Goal: Information Seeking & Learning: Check status

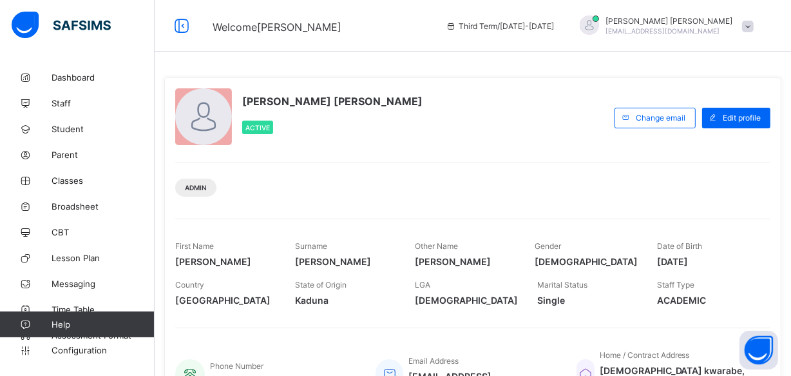
click at [459, 200] on div "Admin" at bounding box center [472, 182] width 595 height 41
click at [507, 134] on div "[PERSON_NAME] [PERSON_NAME] Active" at bounding box center [391, 117] width 433 height 59
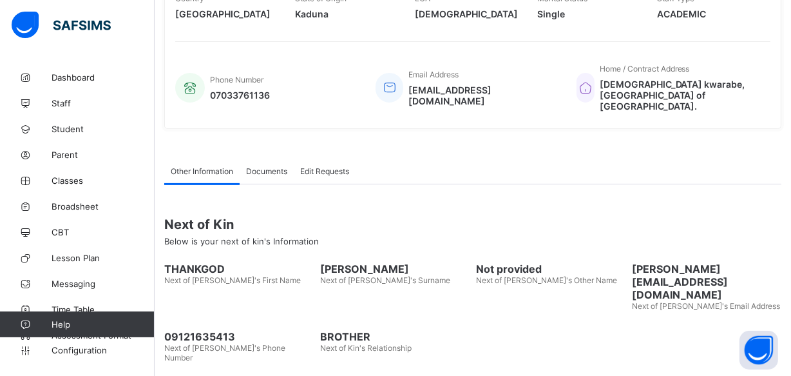
scroll to position [292, 0]
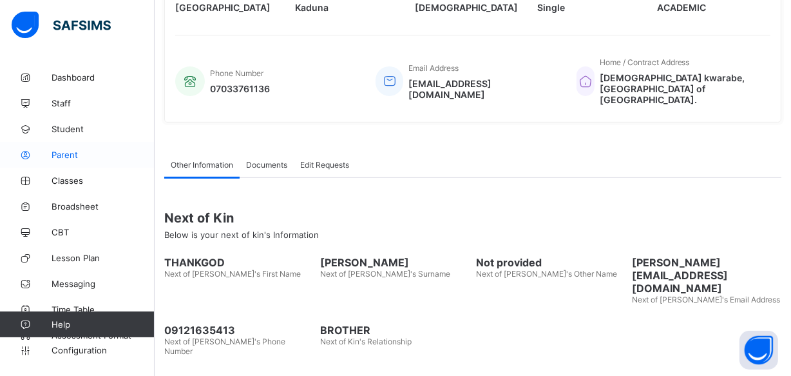
click at [117, 167] on link "Parent" at bounding box center [77, 155] width 155 height 26
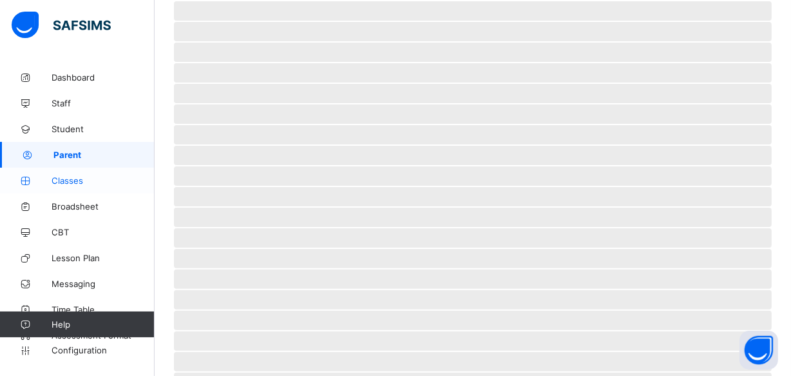
click at [84, 180] on span "Classes" at bounding box center [103, 180] width 103 height 10
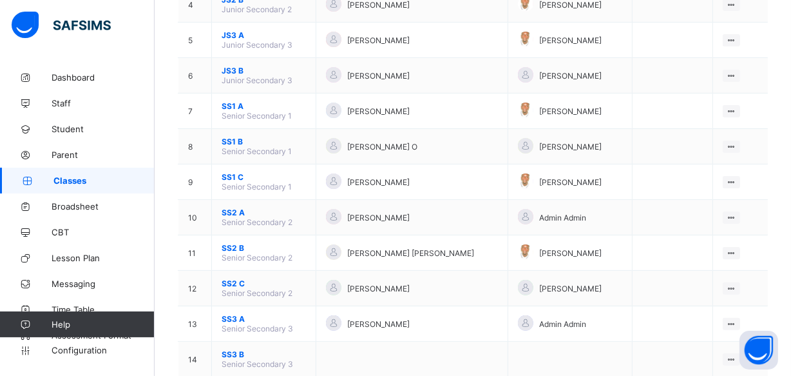
scroll to position [329, 0]
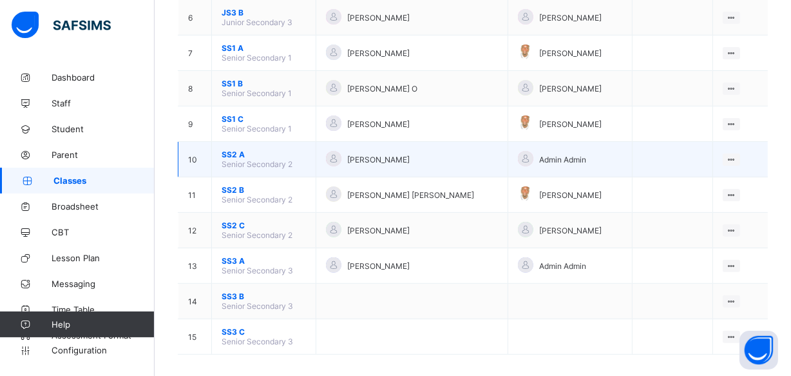
click at [232, 149] on span "SS2 A" at bounding box center [264, 154] width 84 height 10
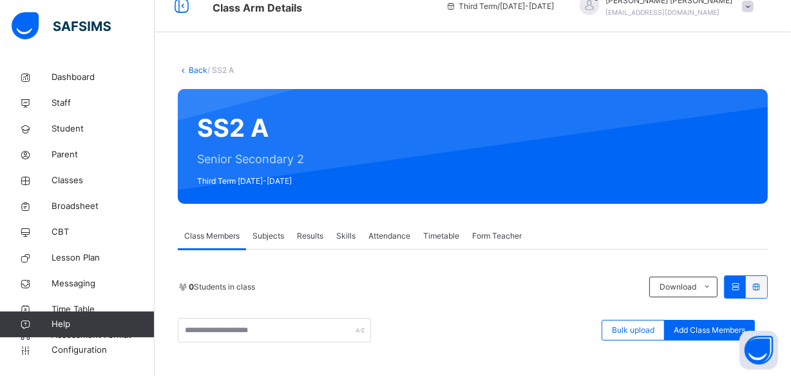
scroll to position [175, 0]
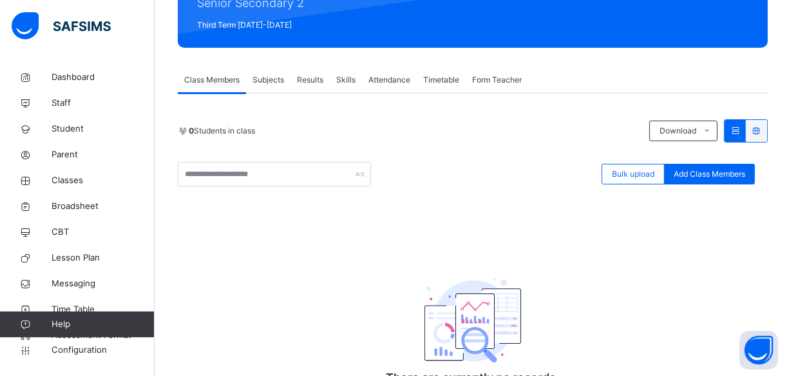
click at [312, 79] on span "Results" at bounding box center [310, 80] width 26 height 12
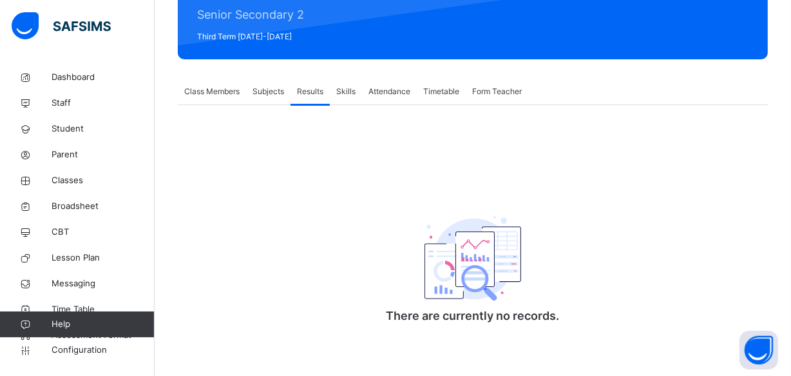
scroll to position [164, 0]
click at [211, 91] on span "Class Members" at bounding box center [211, 92] width 55 height 12
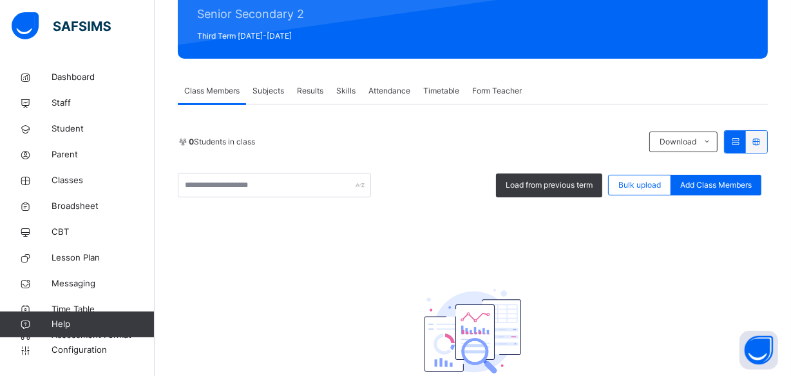
scroll to position [175, 0]
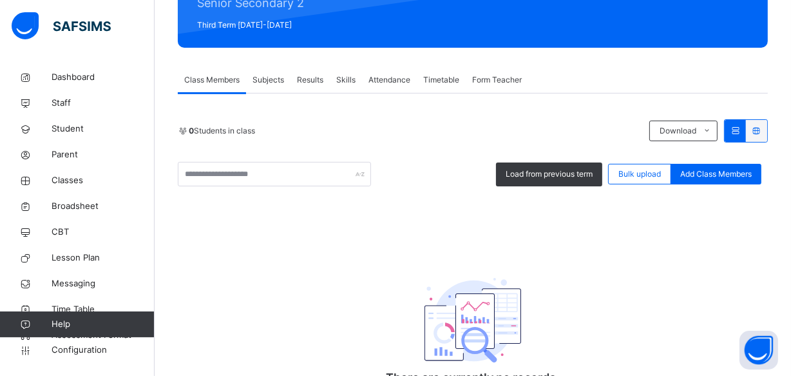
click at [303, 76] on span "Results" at bounding box center [310, 80] width 26 height 12
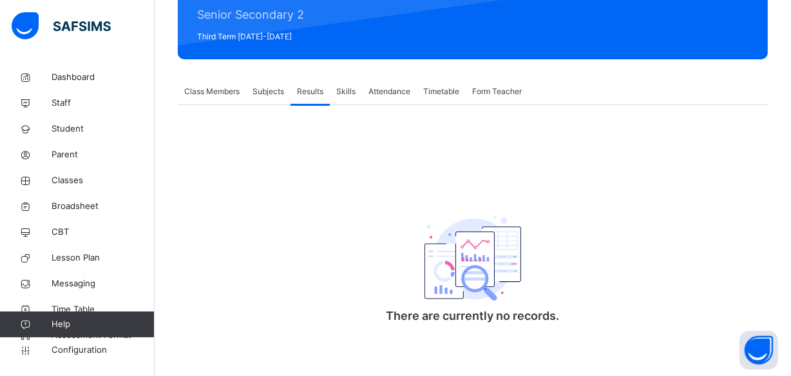
scroll to position [164, 0]
click at [200, 91] on span "Class Members" at bounding box center [211, 92] width 55 height 12
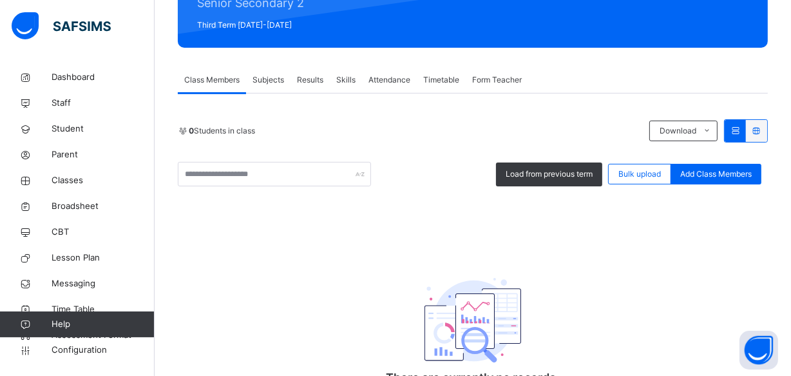
click at [311, 77] on span "Results" at bounding box center [310, 80] width 26 height 12
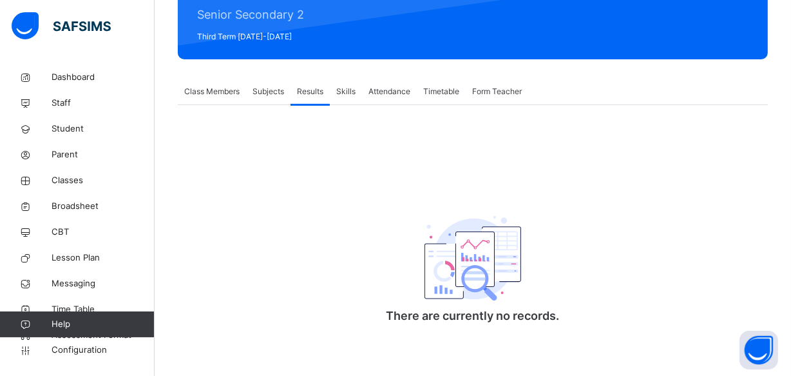
scroll to position [164, 0]
click at [78, 182] on span "Classes" at bounding box center [103, 180] width 103 height 13
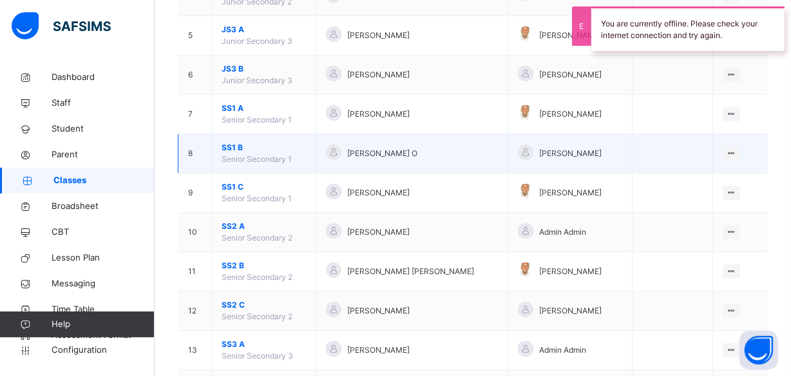
scroll to position [398, 0]
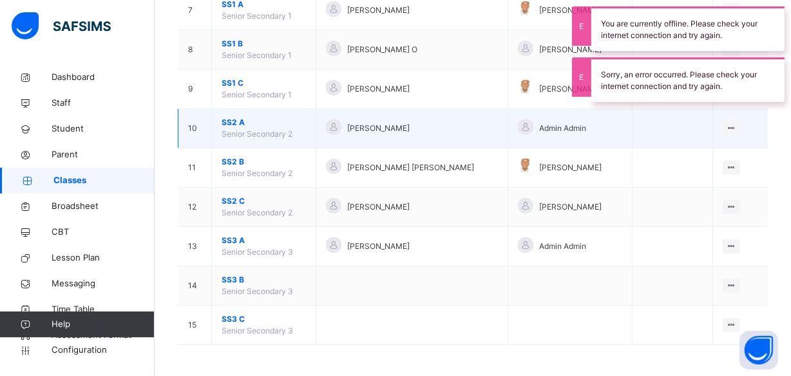
click at [243, 123] on span "SS2 A" at bounding box center [264, 123] width 84 height 12
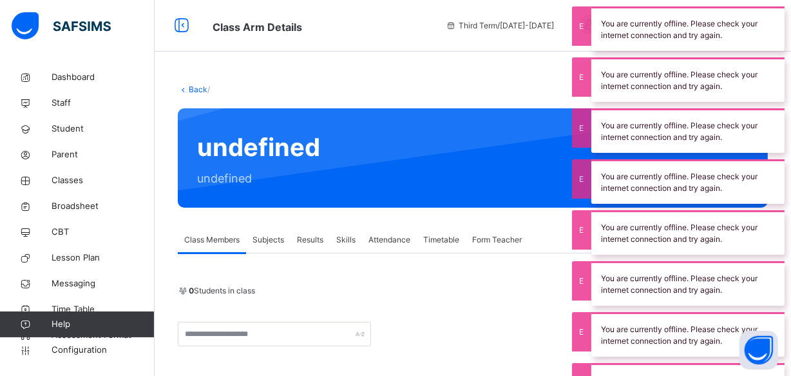
click at [310, 236] on span "Results" at bounding box center [310, 240] width 26 height 12
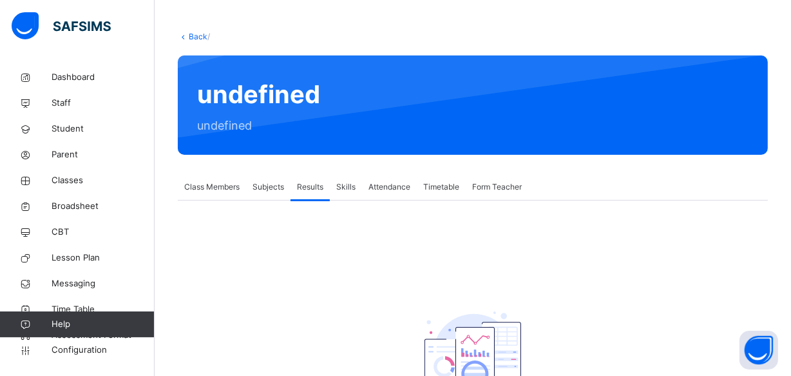
scroll to position [58, 0]
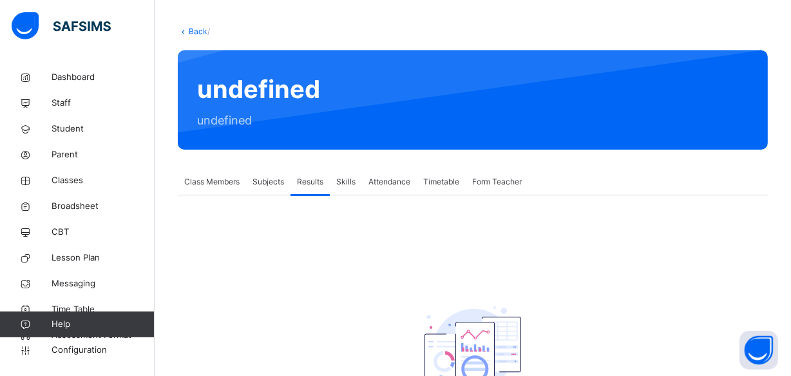
click at [225, 180] on span "Class Members" at bounding box center [211, 182] width 55 height 12
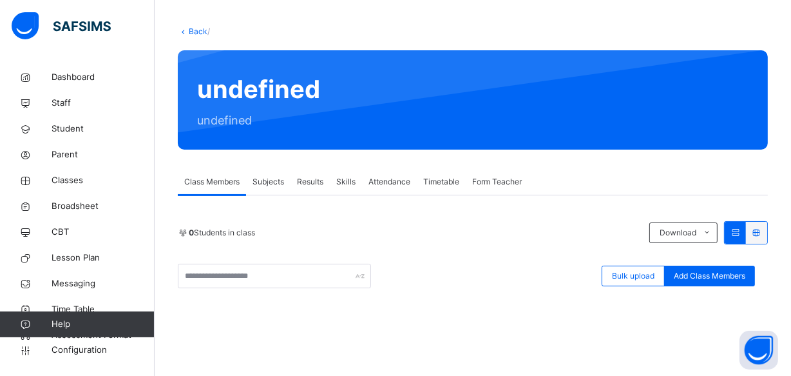
click at [269, 180] on span "Subjects" at bounding box center [269, 182] width 32 height 12
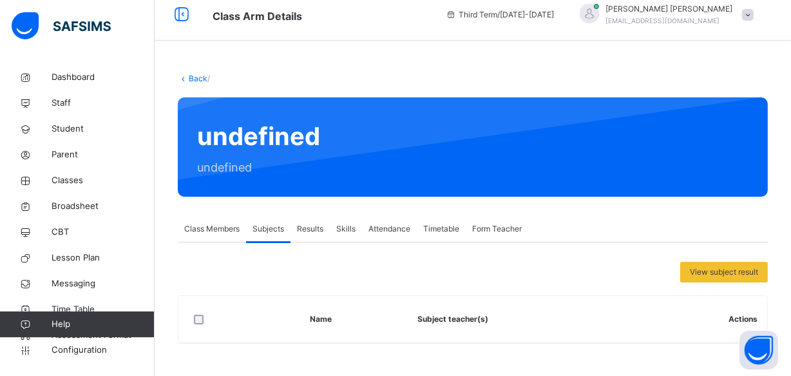
click at [310, 231] on span "Results" at bounding box center [310, 229] width 26 height 12
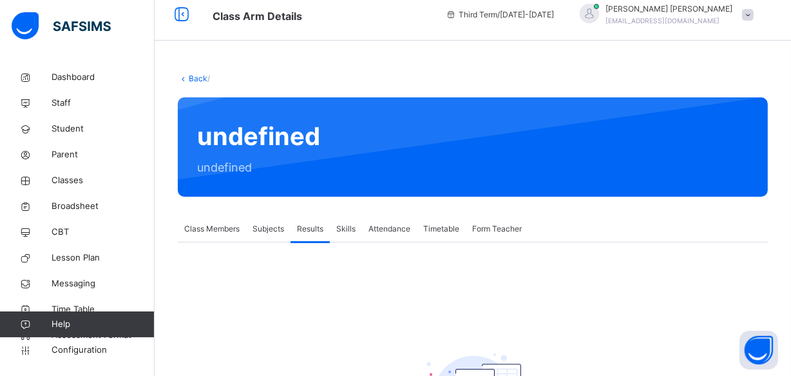
scroll to position [58, 0]
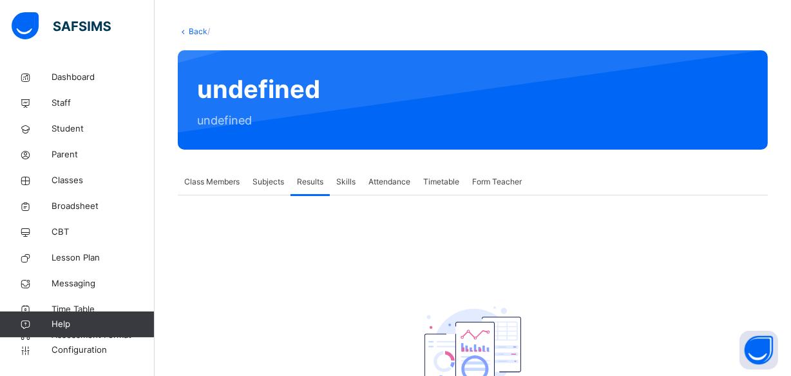
click at [264, 176] on span "Subjects" at bounding box center [269, 182] width 32 height 12
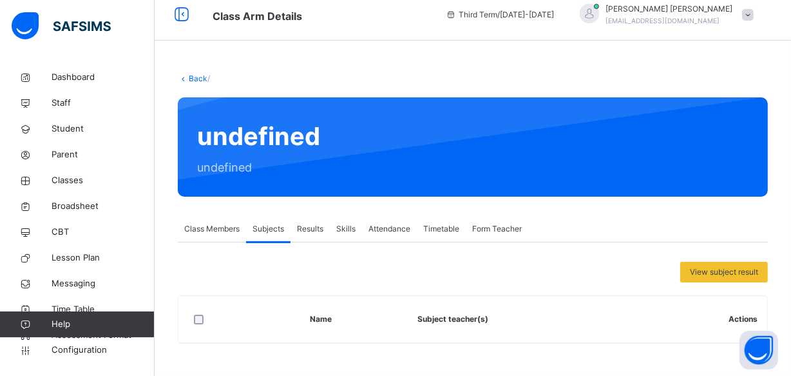
click at [225, 228] on span "Class Members" at bounding box center [211, 229] width 55 height 12
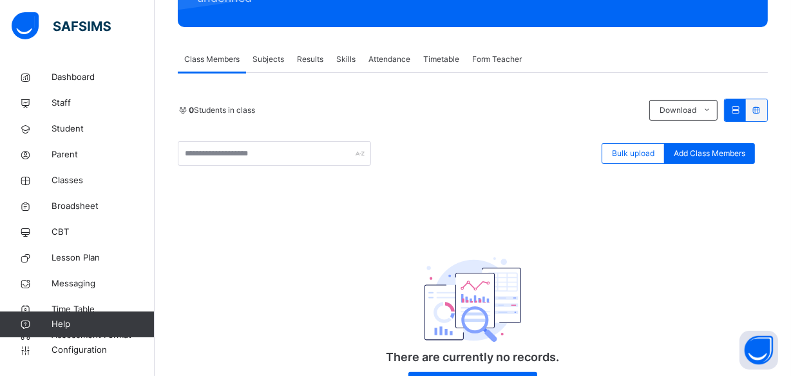
scroll to position [175, 0]
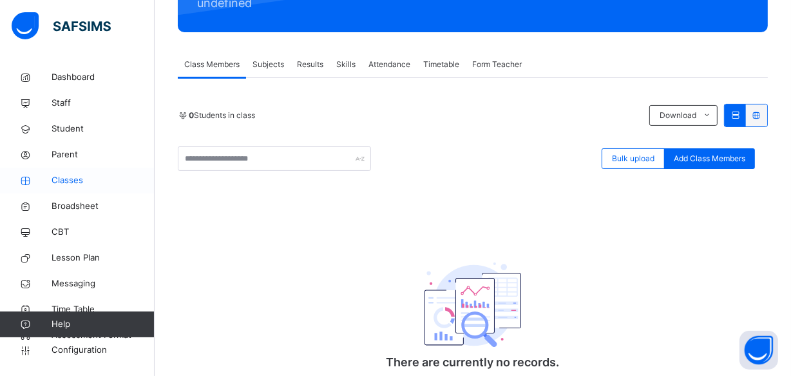
click at [74, 178] on span "Classes" at bounding box center [103, 180] width 103 height 13
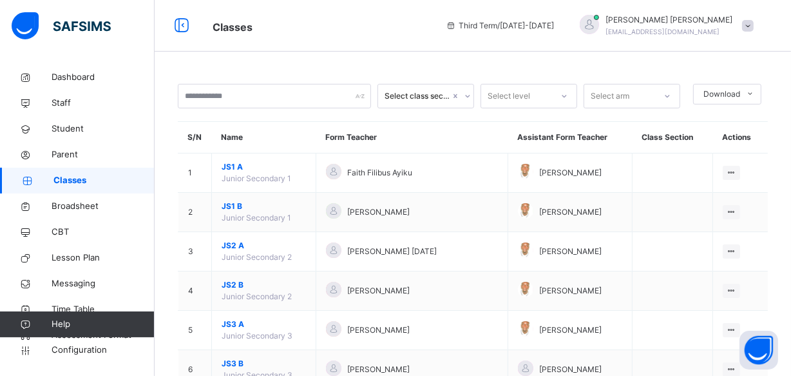
drag, startPoint x: 641, startPoint y: 5, endPoint x: 473, endPoint y: 38, distance: 170.8
click at [473, 38] on div "Classes Third Term / [DATE]-[DATE] [PERSON_NAME] [EMAIL_ADDRESS][DOMAIN_NAME]" at bounding box center [395, 26] width 791 height 52
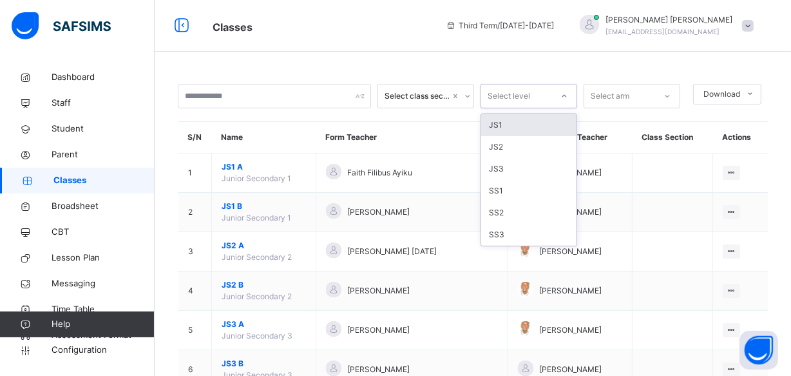
click at [486, 97] on div "Select level" at bounding box center [516, 96] width 71 height 20
